Goal: Understand process/instructions: Learn how to perform a task or action

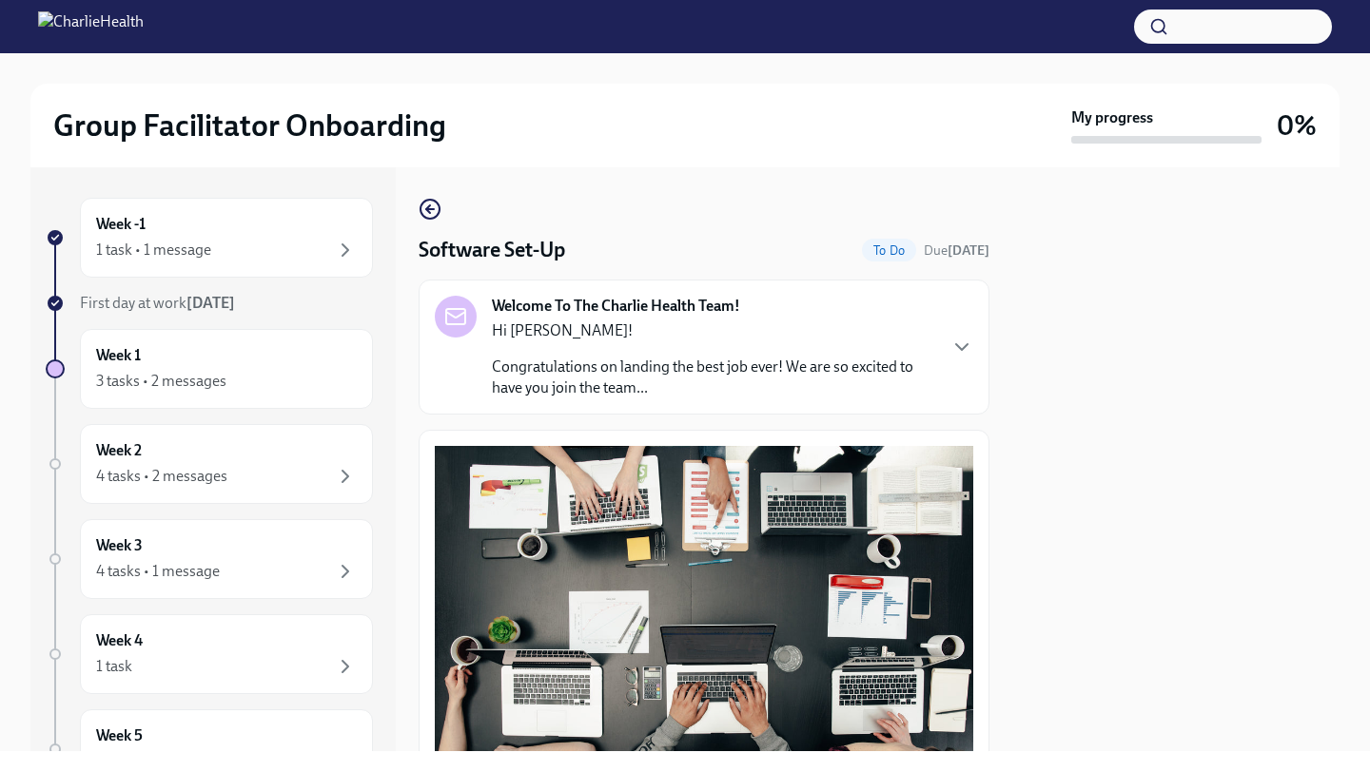
click at [1140, 381] on div at bounding box center [1175, 459] width 327 height 584
click at [965, 341] on icon "button" at bounding box center [961, 347] width 23 height 23
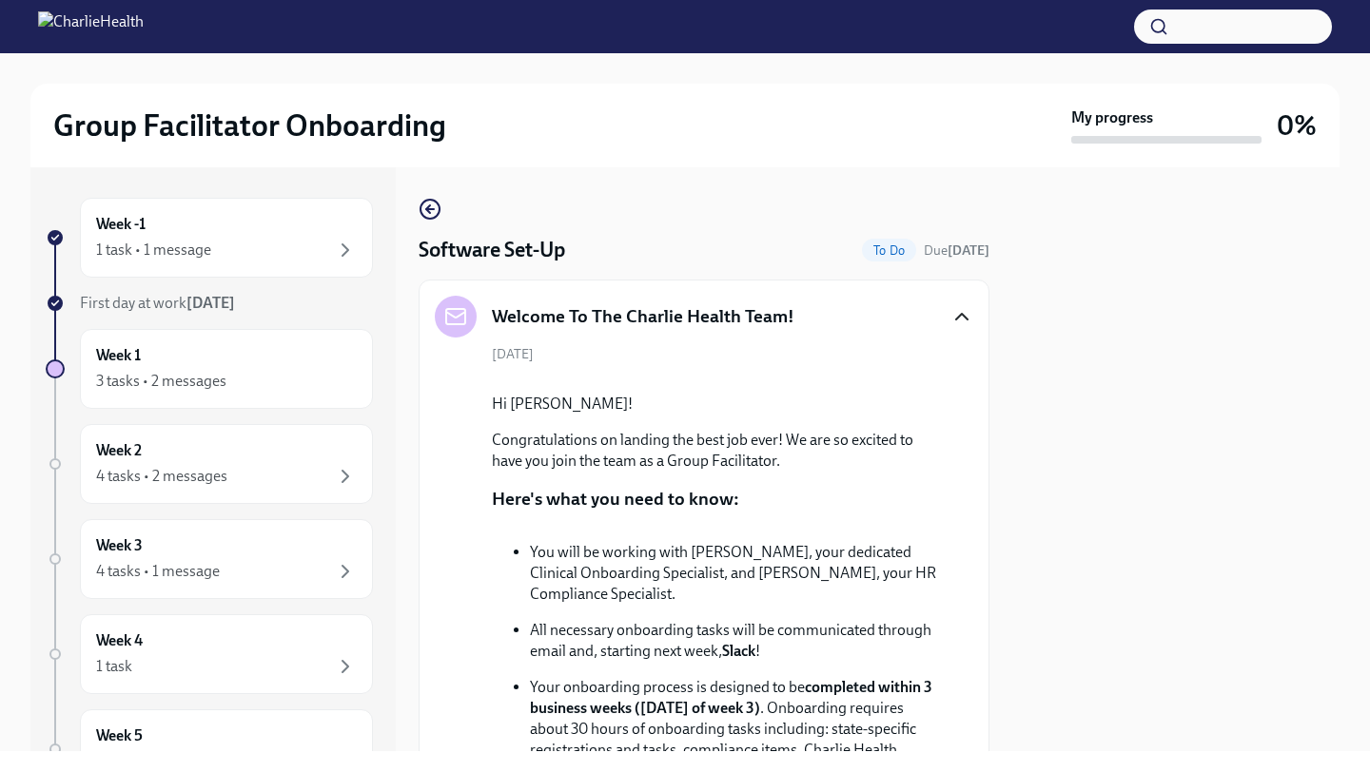
click at [934, 381] on p "Congratulations on landing the best job ever! We are so excited to have you joi…" at bounding box center [717, 451] width 451 height 42
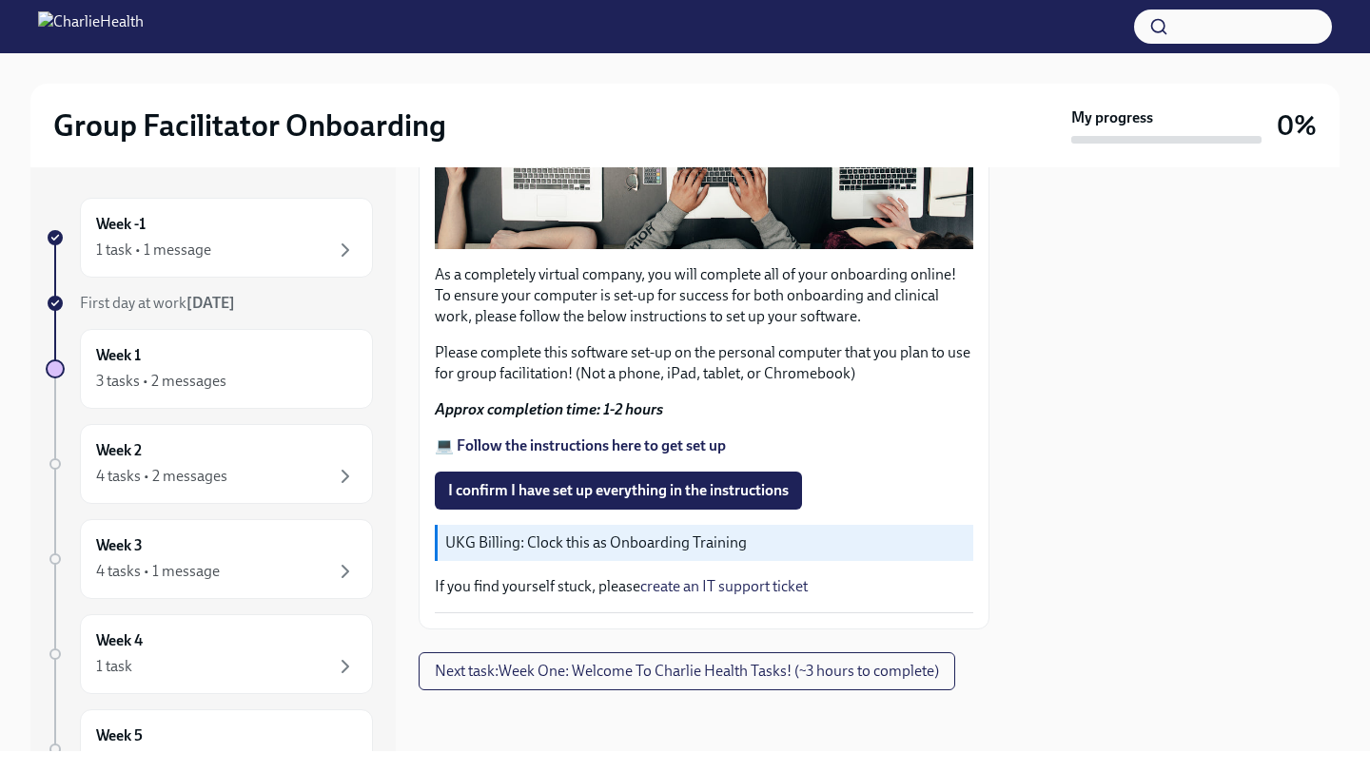
scroll to position [1522, 0]
drag, startPoint x: 528, startPoint y: 645, endPoint x: 626, endPoint y: 657, distance: 98.7
click at [626, 381] on div "As a completely virtual company, you will complete all of your onboarding onlin…" at bounding box center [704, 273] width 538 height 683
click at [611, 381] on p "UKG Billing: Clock this as Onboarding Training" at bounding box center [705, 543] width 520 height 21
click at [943, 381] on div "As a completely virtual company, you will complete all of your onboarding onlin…" at bounding box center [704, 273] width 538 height 683
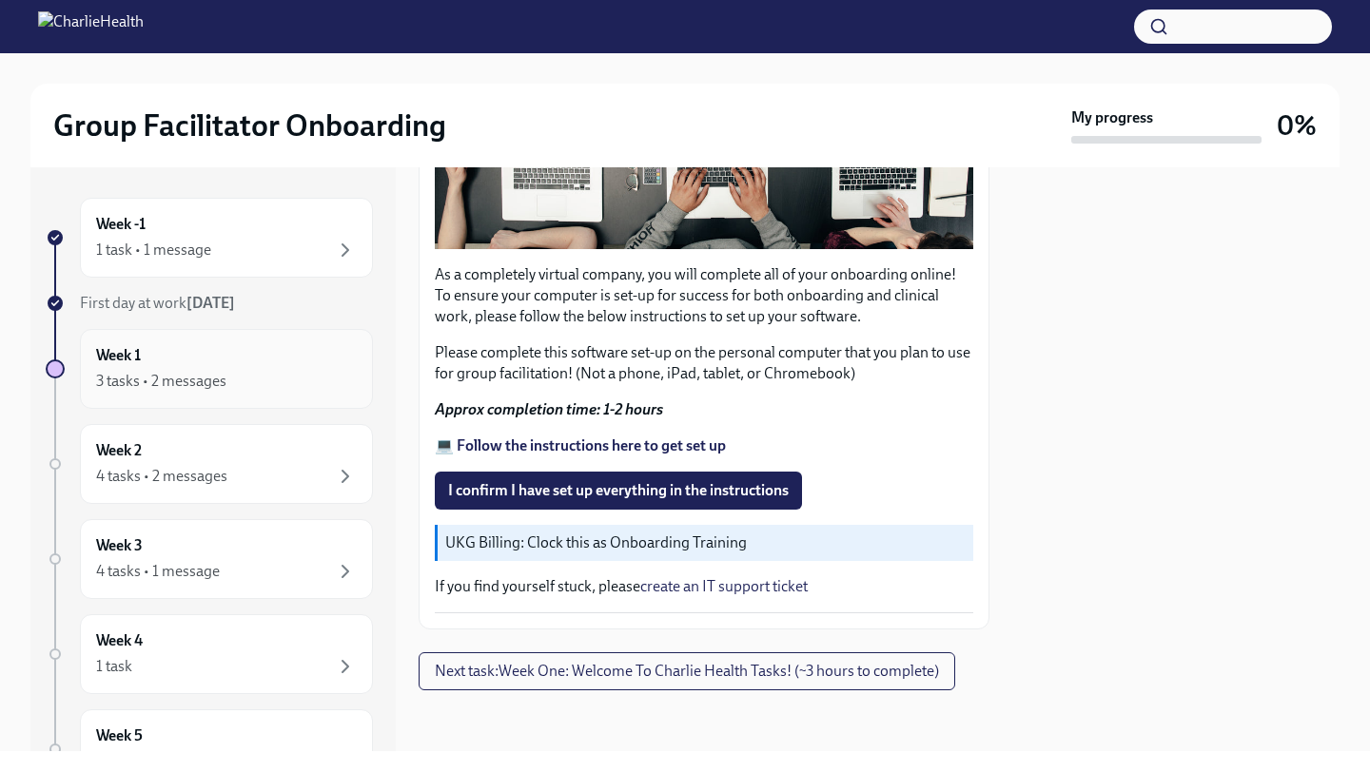
click at [244, 365] on div "Week 1 3 tasks • 2 messages" at bounding box center [226, 369] width 261 height 48
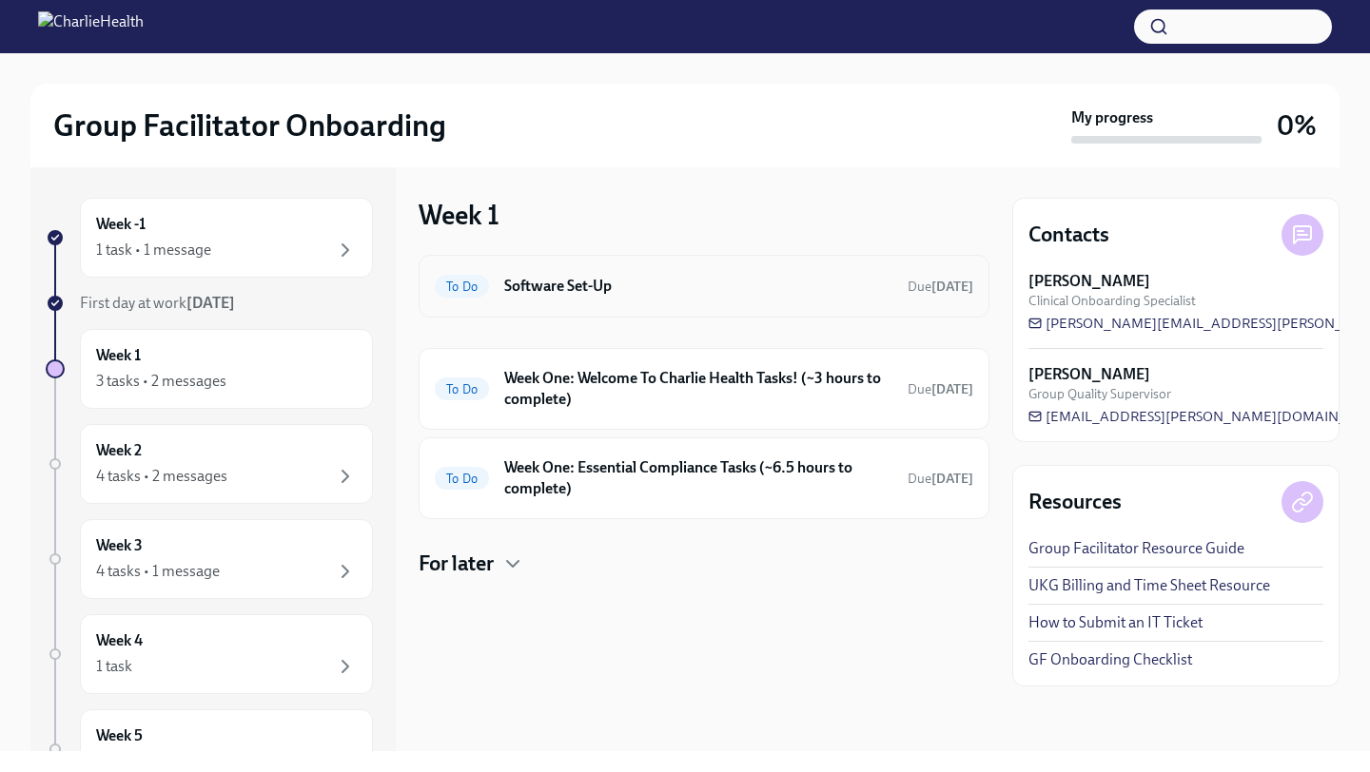
click at [760, 298] on div "To Do Software Set-Up Due [DATE]" at bounding box center [704, 286] width 538 height 30
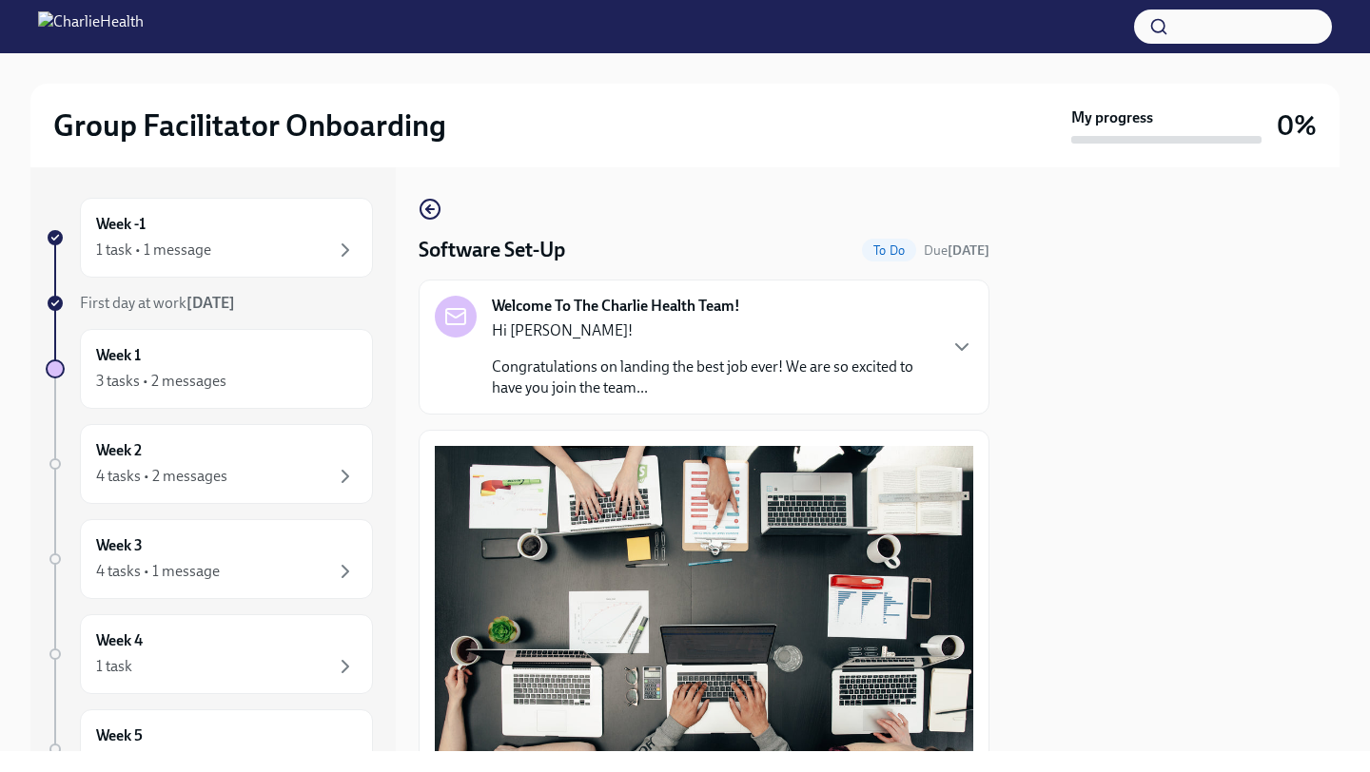
click at [1048, 381] on div at bounding box center [1175, 459] width 327 height 584
click at [966, 337] on icon "button" at bounding box center [961, 347] width 23 height 23
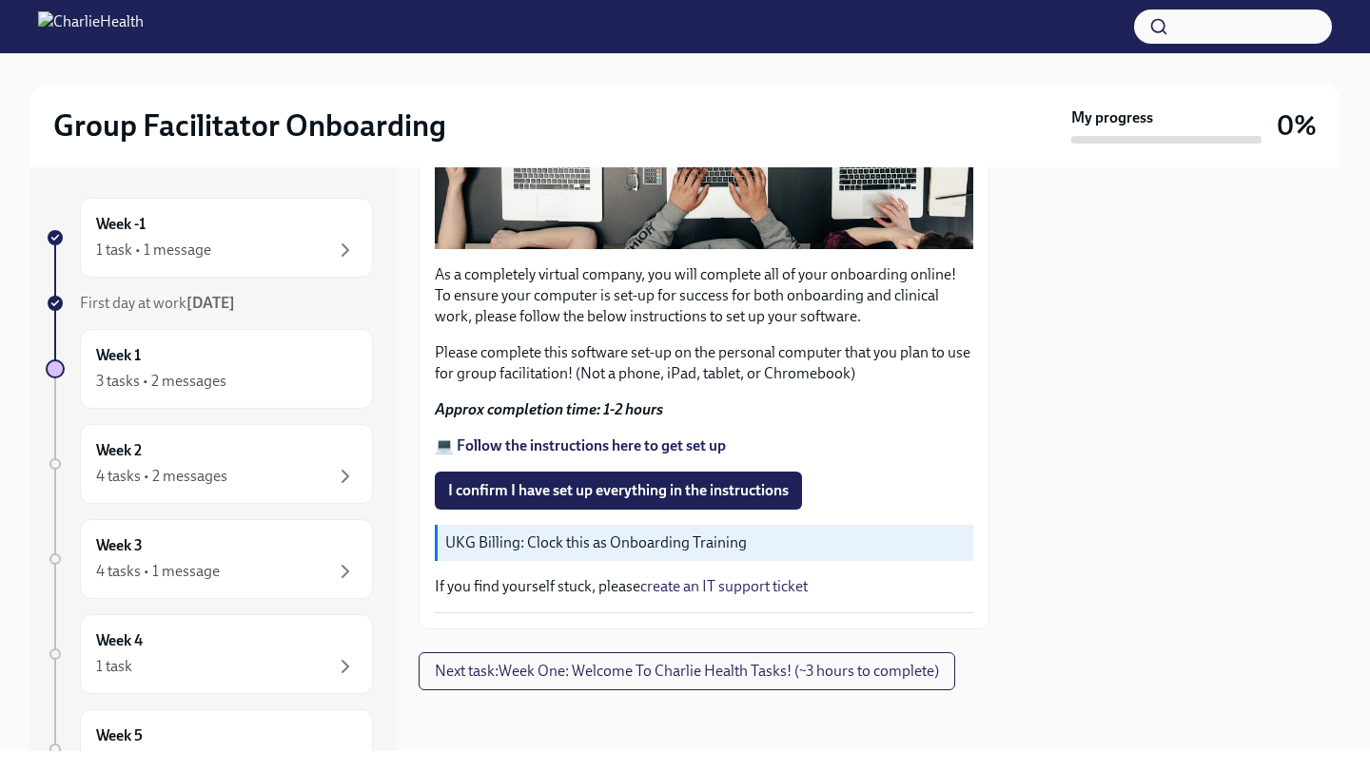
scroll to position [1598, 0]
click at [521, 381] on span "I confirm I have set up everything in the instructions" at bounding box center [618, 490] width 340 height 19
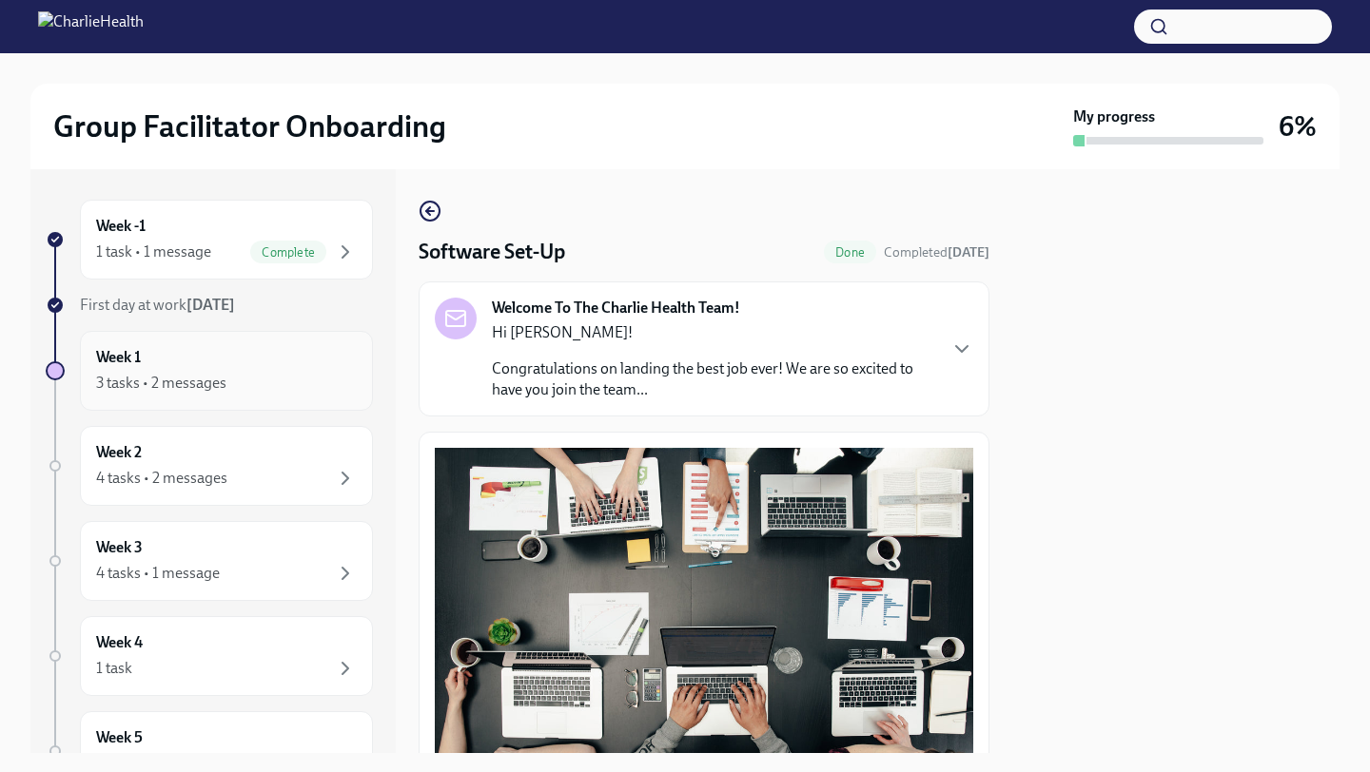
click at [282, 353] on div "Week 1 3 tasks • 2 messages" at bounding box center [226, 371] width 261 height 48
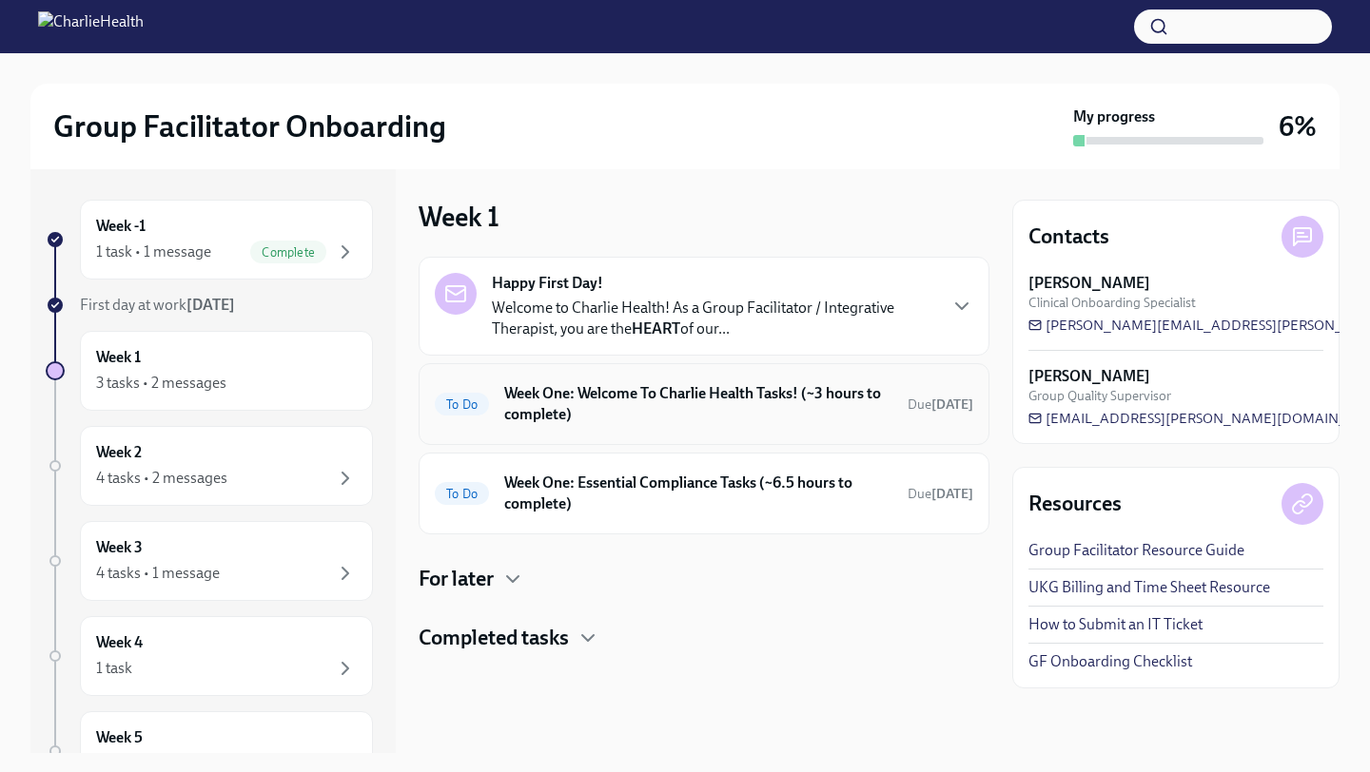
click at [887, 381] on div "To Do Week One: Welcome To Charlie Health Tasks! (~3 hours to complete) Due [DA…" at bounding box center [704, 403] width 538 height 49
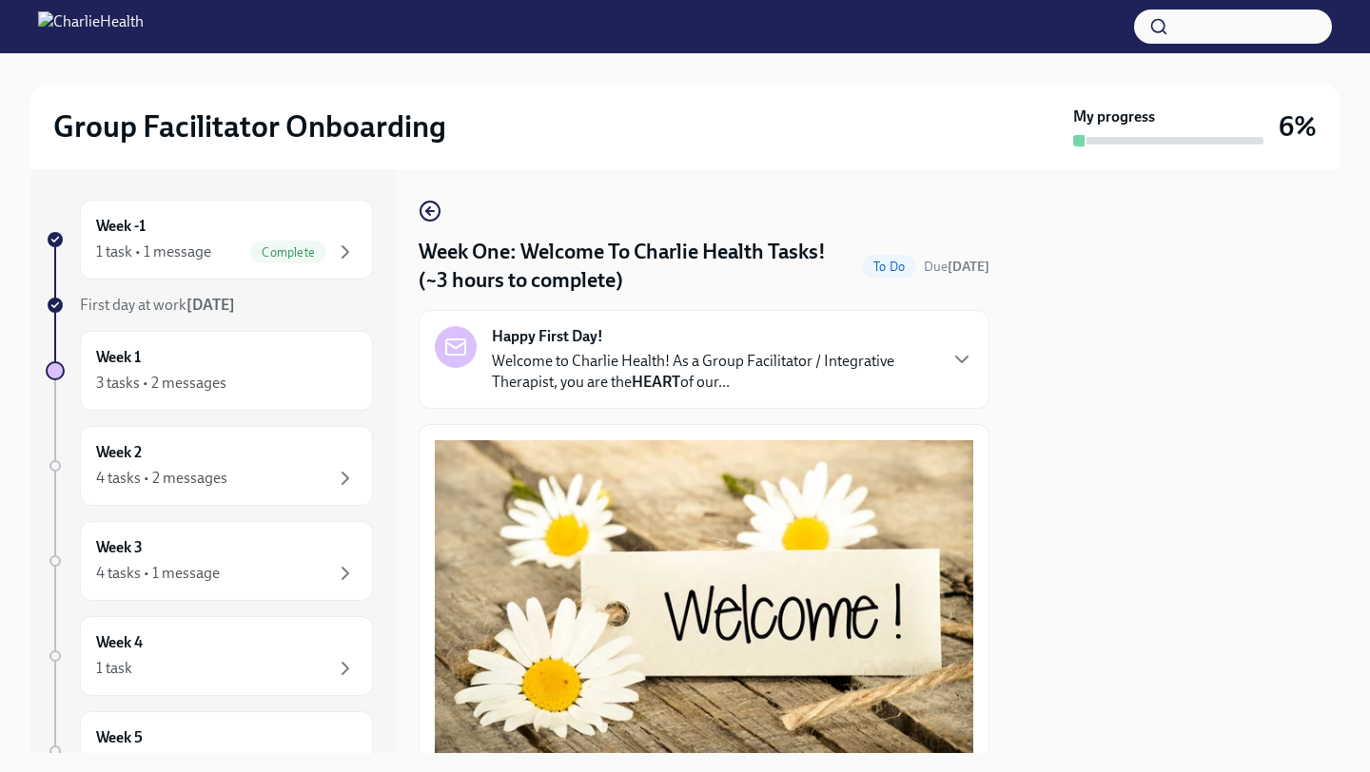
click at [939, 358] on div "Happy First Day! Welcome to Charlie Health! As a Group Facilitator / Integrativ…" at bounding box center [704, 359] width 538 height 67
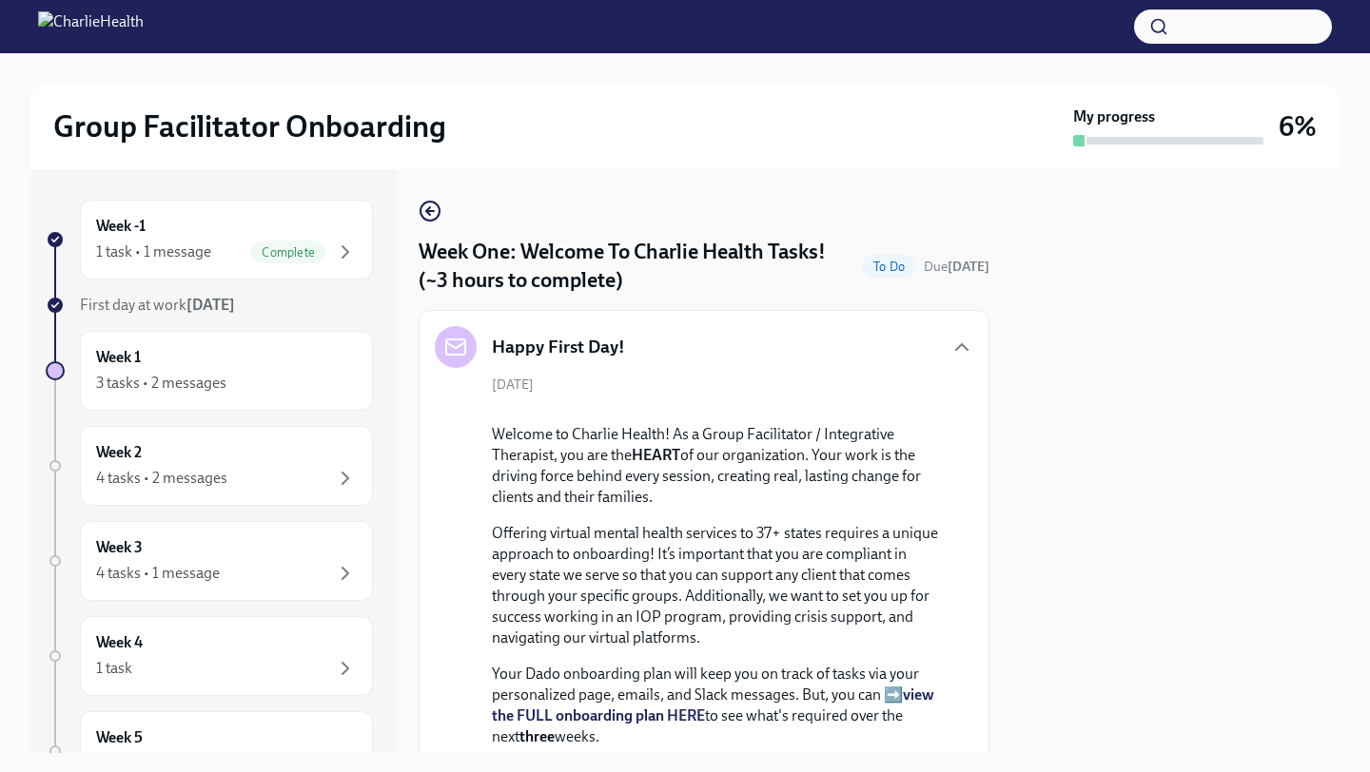
scroll to position [76, 0]
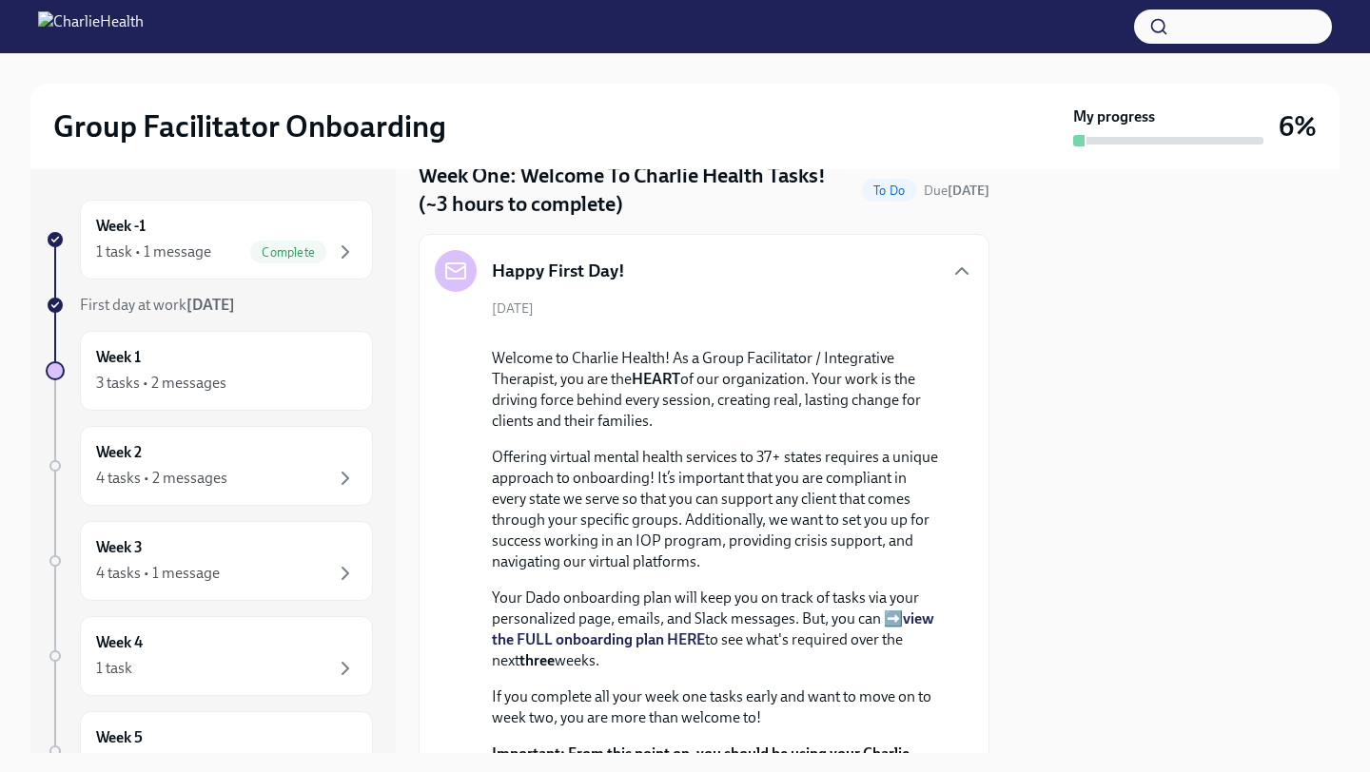
click at [957, 381] on div "[DATE] Welcome to Charlie Health! As a Group Facilitator / Integrative Therapis…" at bounding box center [704, 650] width 538 height 700
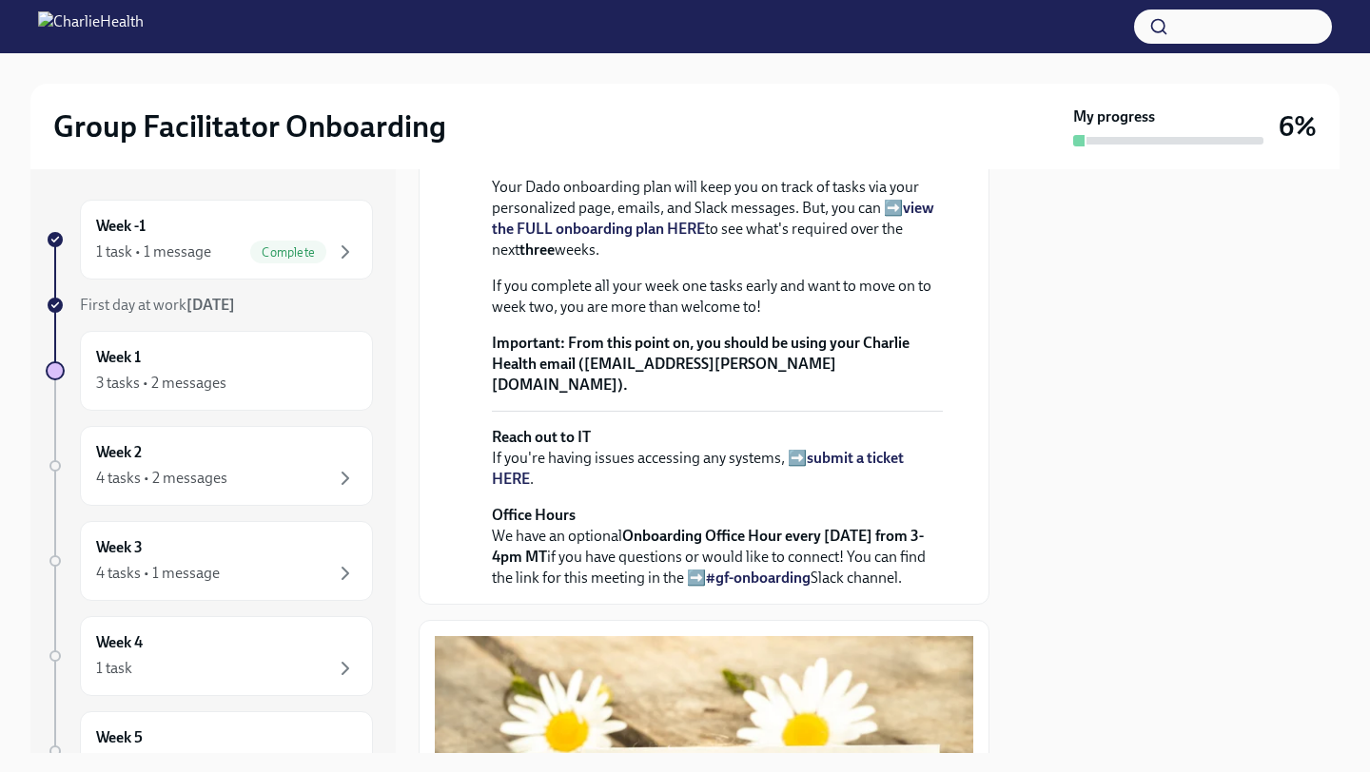
scroll to position [491, 0]
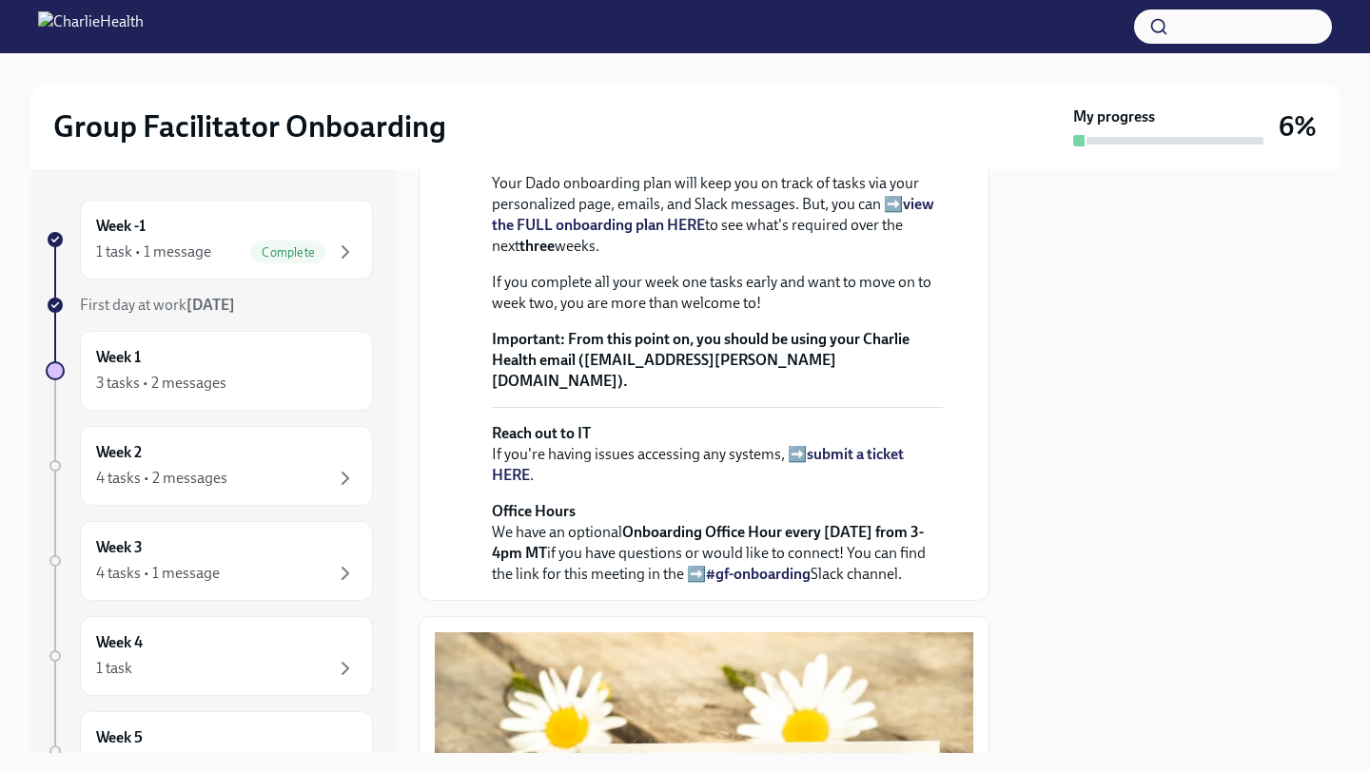
click at [915, 234] on strong "view the FULL onboarding plan HERE" at bounding box center [713, 214] width 442 height 39
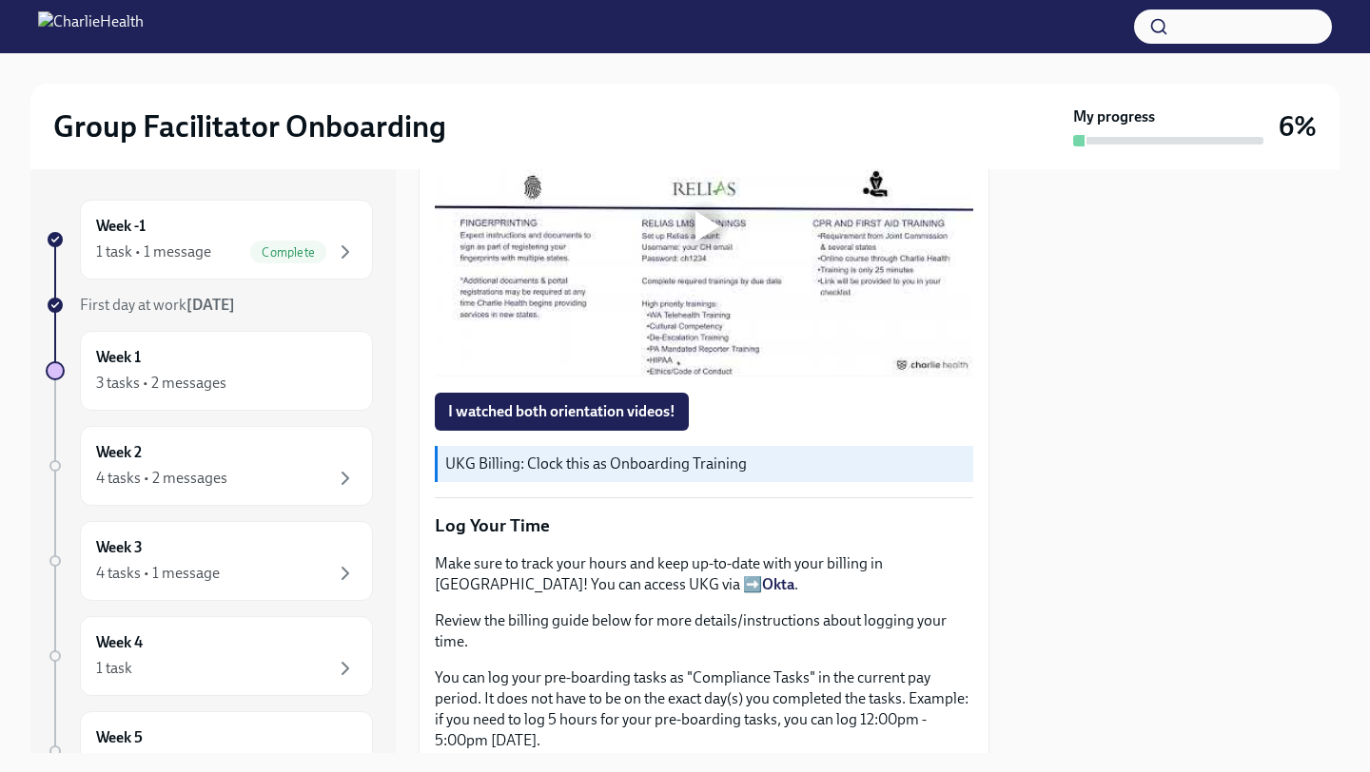
scroll to position [2089, 0]
